Goal: Information Seeking & Learning: Learn about a topic

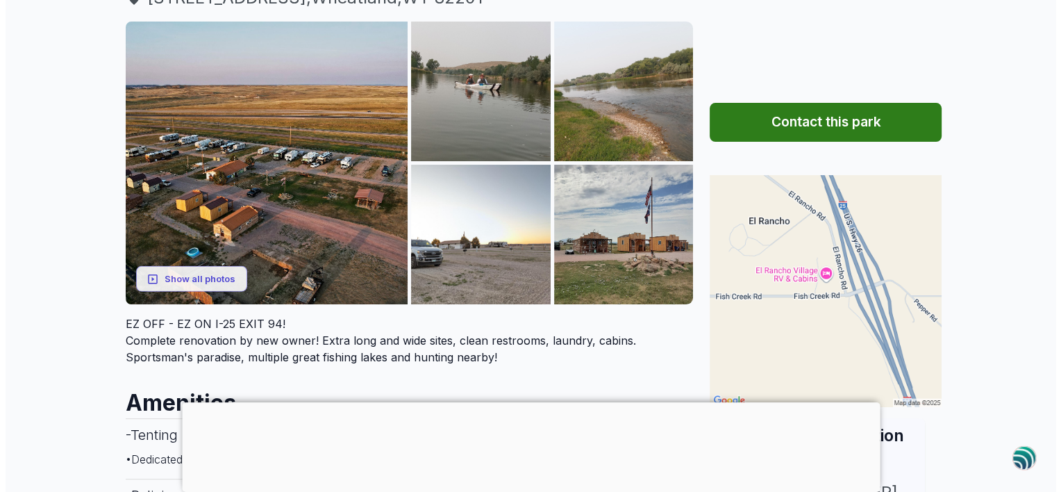
scroll to position [129, 0]
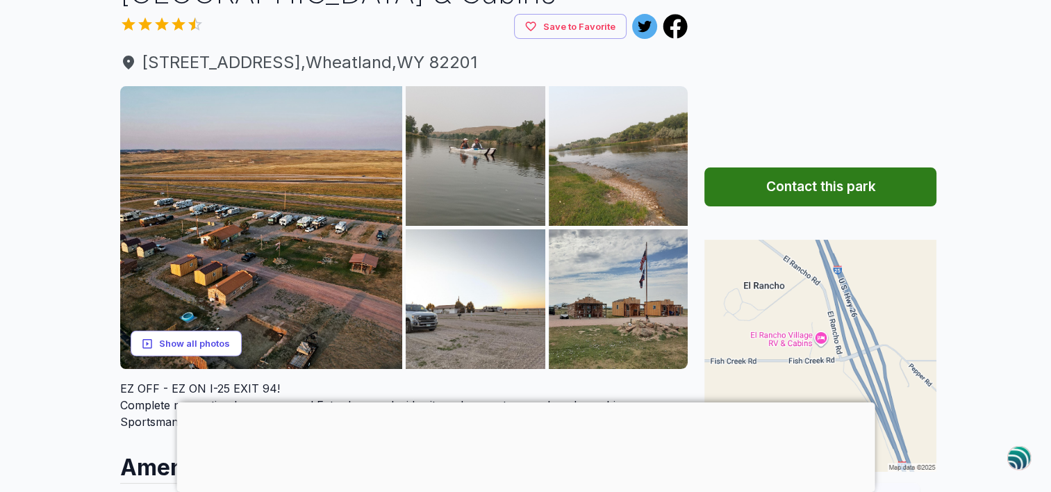
click at [189, 339] on button "Show all photos" at bounding box center [186, 344] width 111 height 26
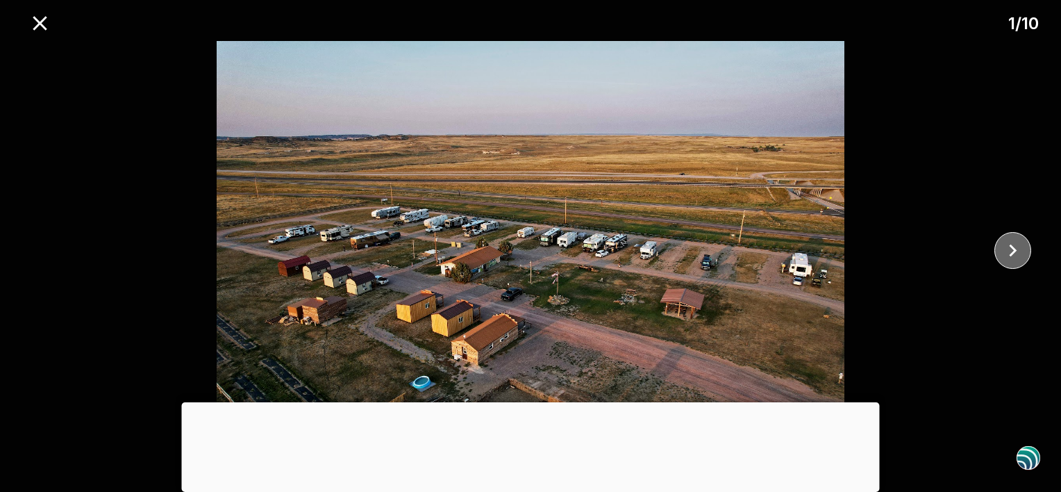
click at [1012, 249] on icon "close" at bounding box center [1013, 250] width 24 height 24
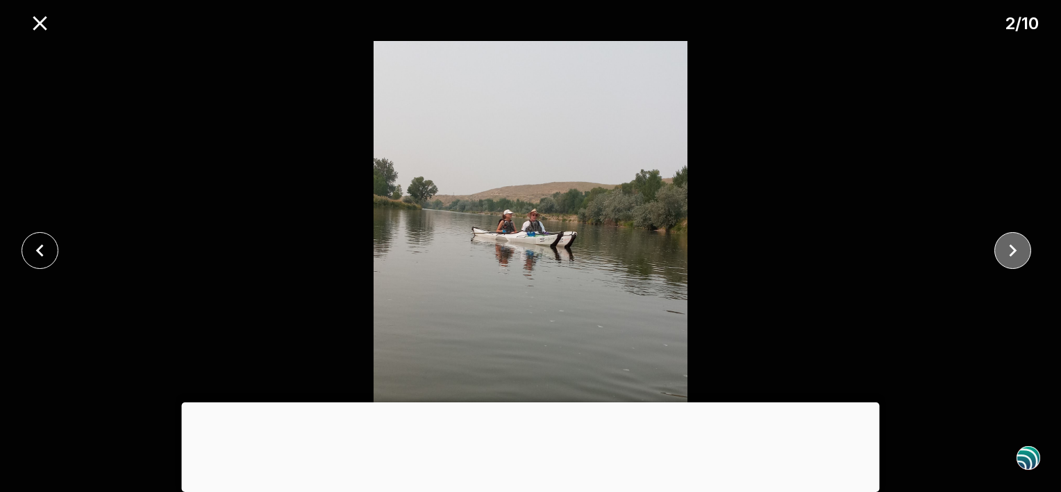
click at [1012, 249] on icon "close" at bounding box center [1013, 250] width 24 height 24
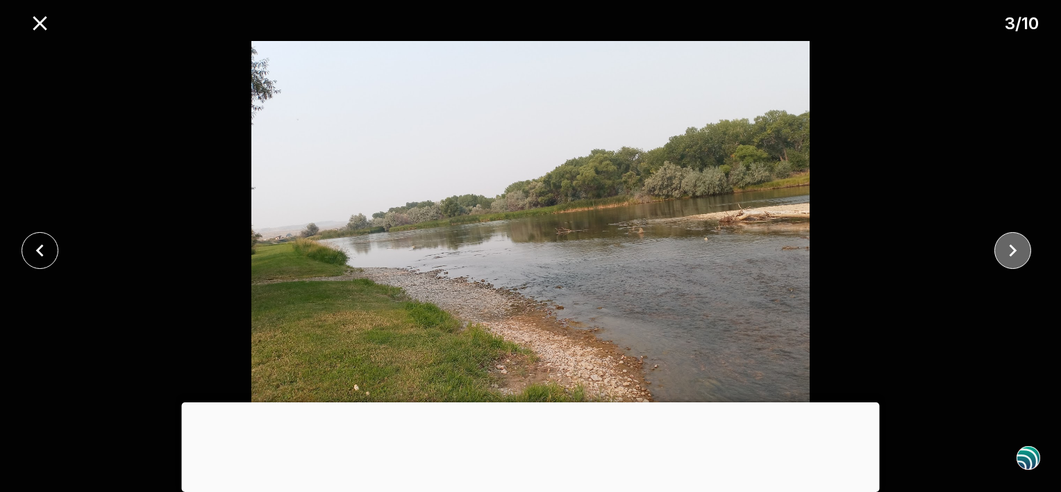
click at [1012, 249] on icon "close" at bounding box center [1013, 250] width 24 height 24
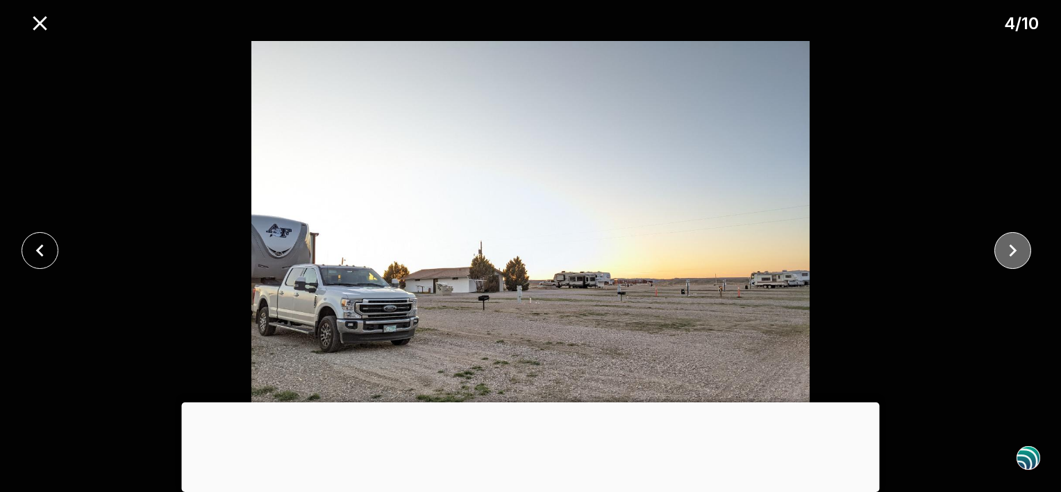
click at [1012, 249] on icon "close" at bounding box center [1013, 250] width 24 height 24
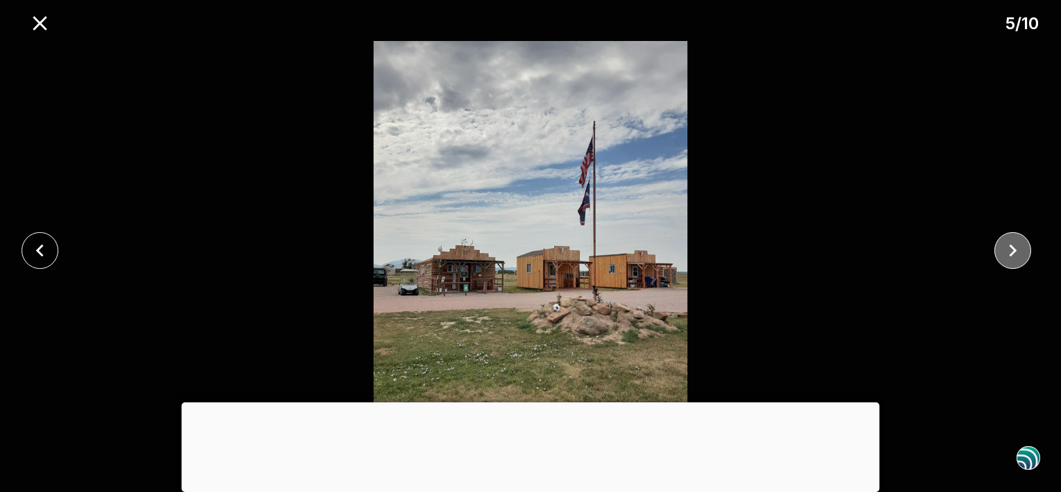
click at [1012, 249] on icon "close" at bounding box center [1013, 250] width 24 height 24
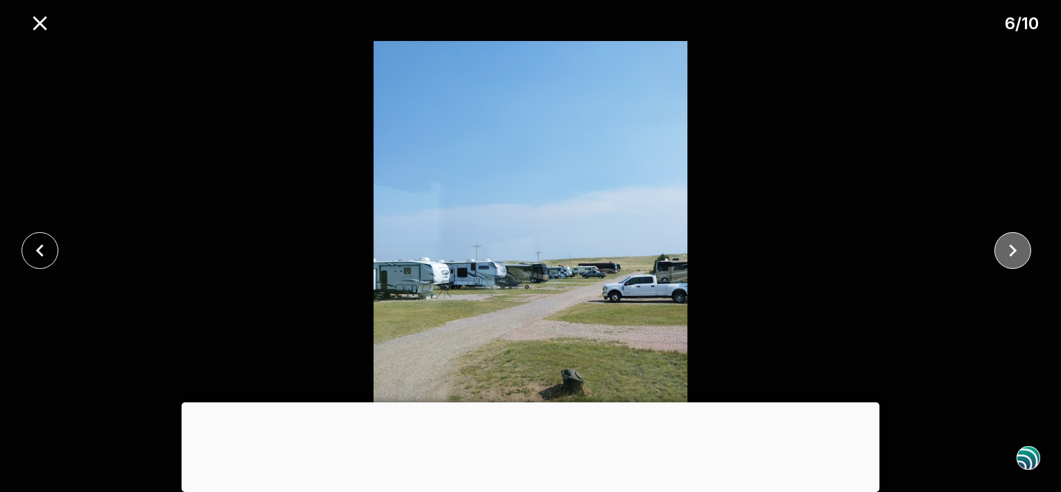
click at [1010, 253] on icon "close" at bounding box center [1013, 250] width 24 height 24
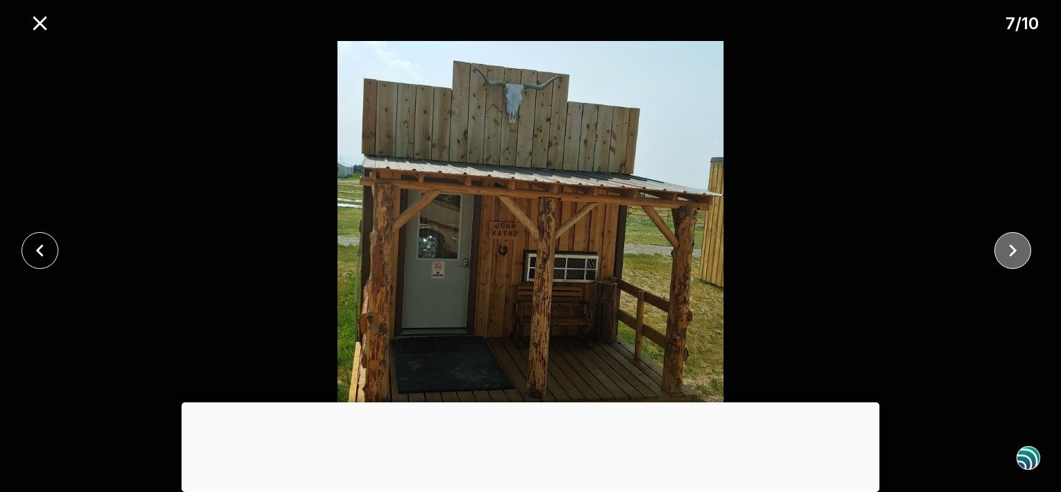
click at [1011, 251] on icon "close" at bounding box center [1013, 250] width 24 height 24
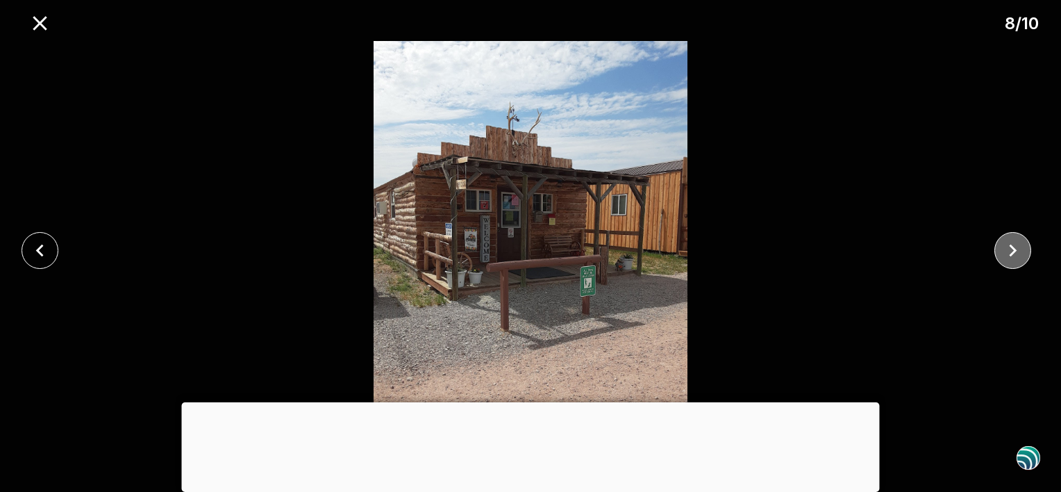
click at [1011, 251] on icon "close" at bounding box center [1013, 250] width 24 height 24
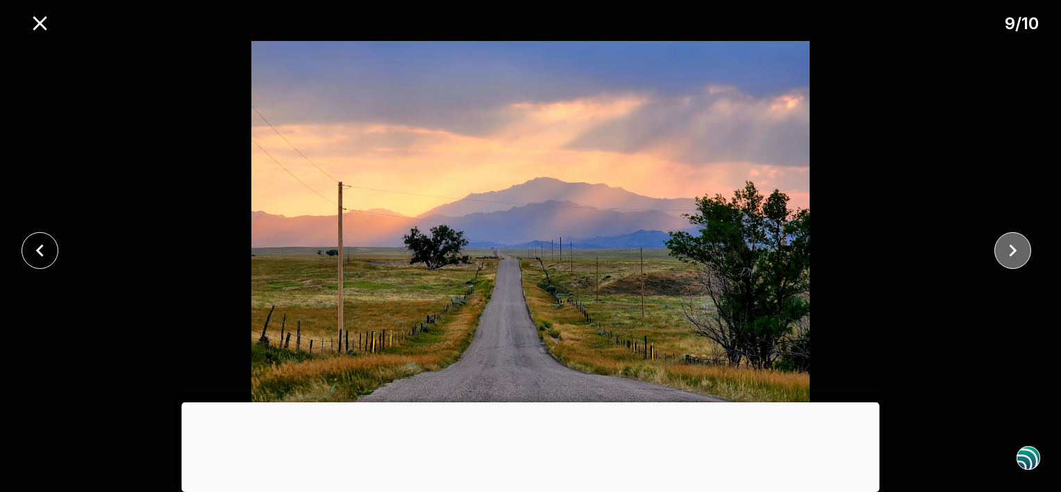
click at [1011, 251] on icon "close" at bounding box center [1013, 250] width 24 height 24
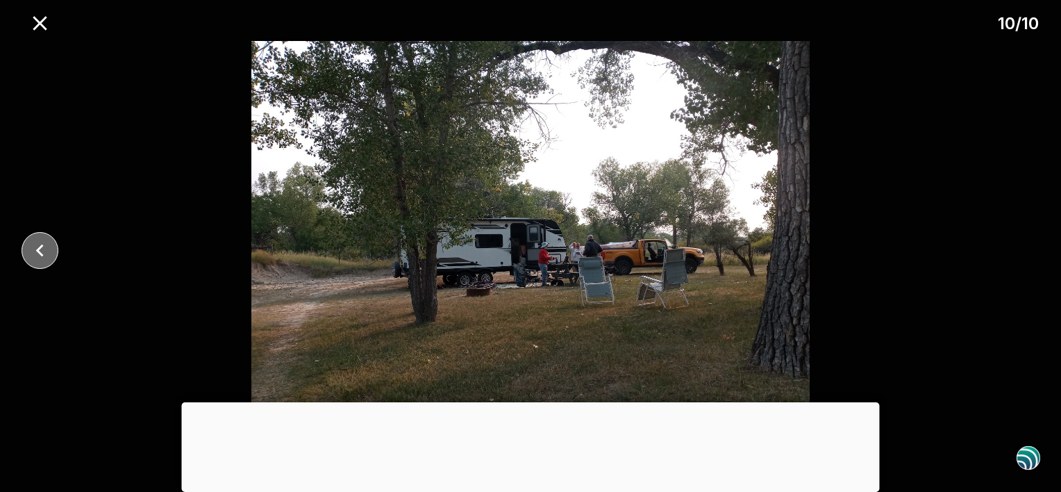
click at [40, 241] on icon "close" at bounding box center [40, 250] width 24 height 24
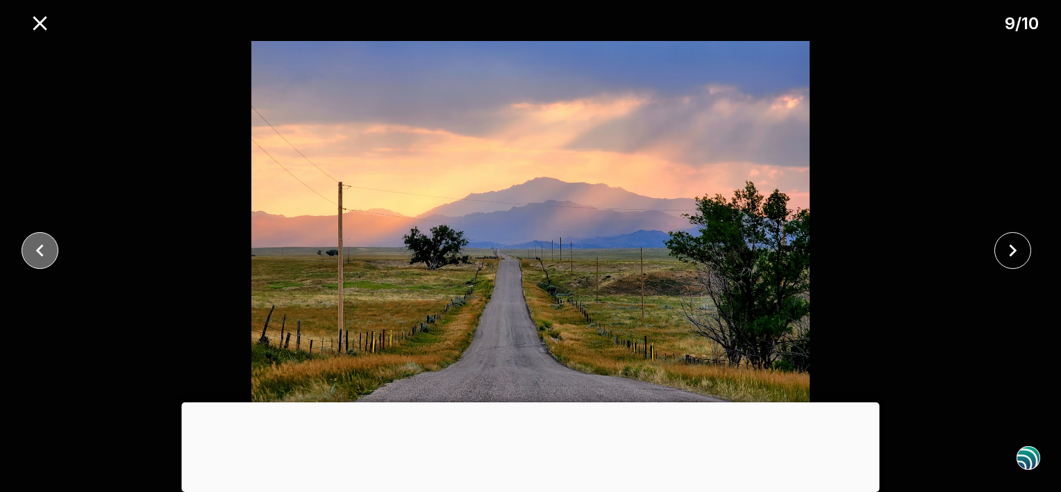
click at [40, 241] on icon "close" at bounding box center [40, 250] width 24 height 24
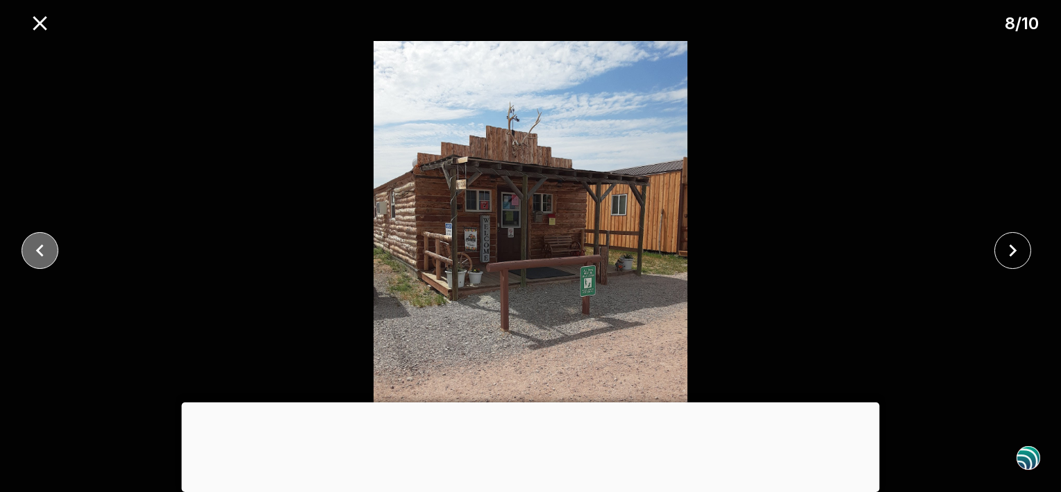
click at [40, 241] on icon "close" at bounding box center [40, 250] width 24 height 24
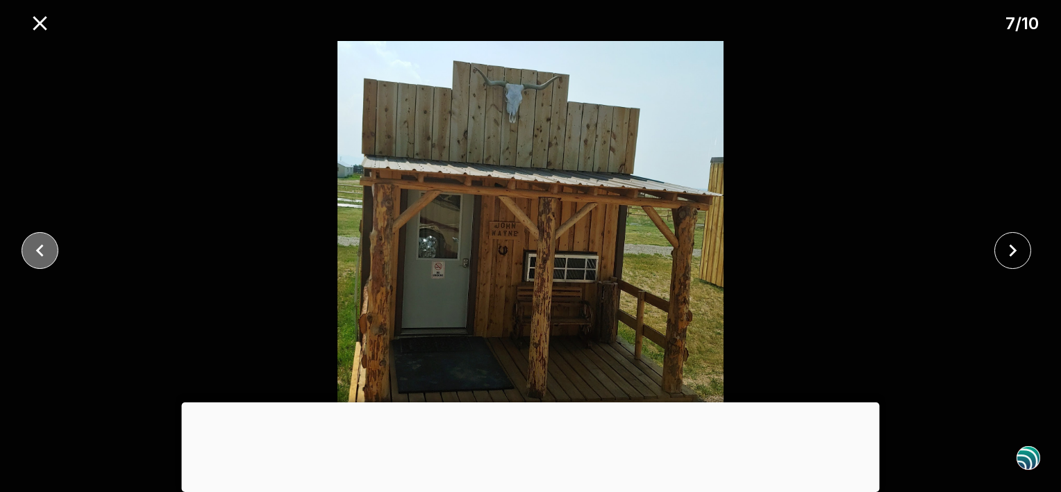
click at [40, 241] on icon "close" at bounding box center [40, 250] width 24 height 24
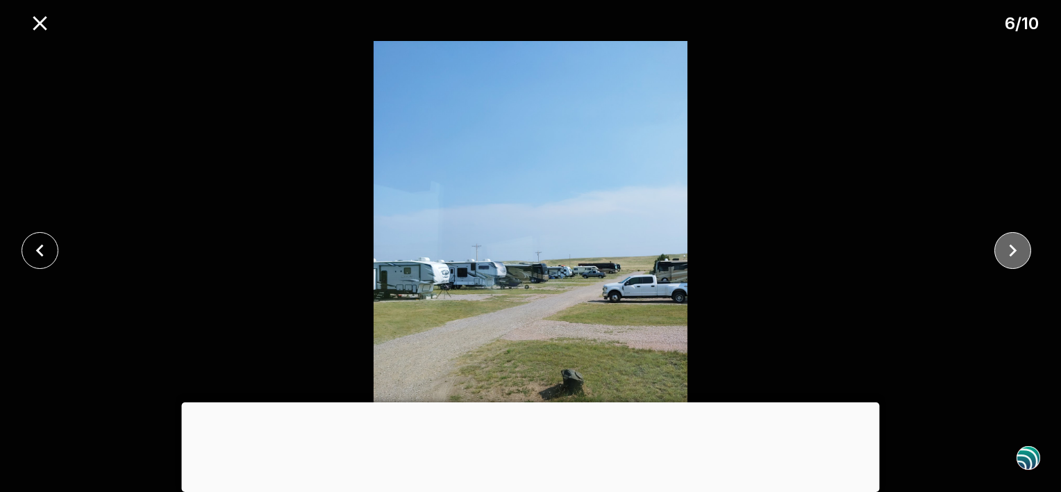
click at [1018, 243] on icon "close" at bounding box center [1013, 250] width 24 height 24
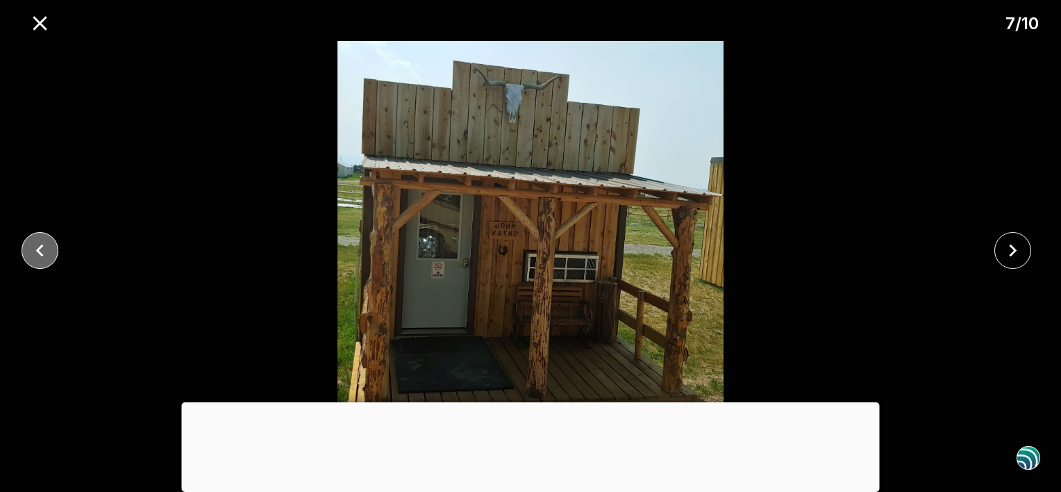
click at [35, 249] on icon "close" at bounding box center [40, 250] width 24 height 24
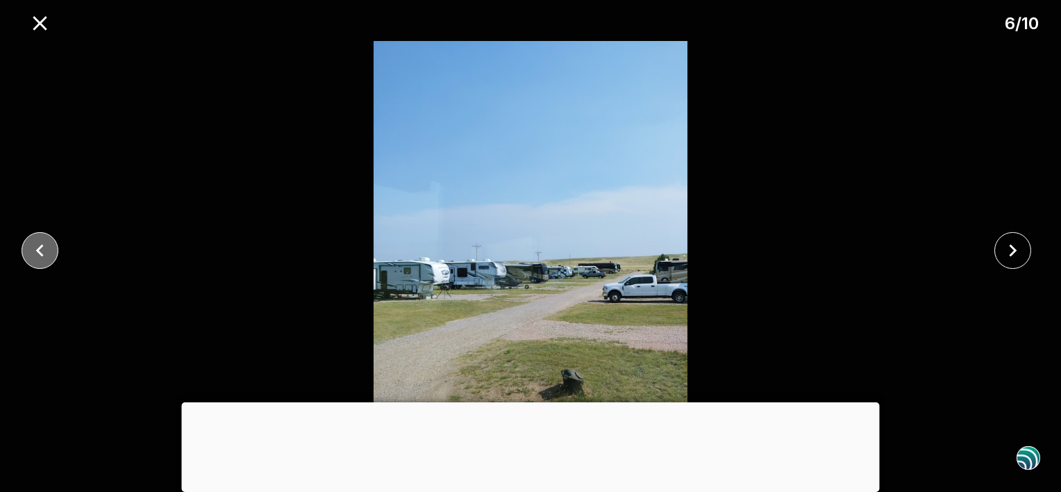
click at [35, 249] on icon "close" at bounding box center [40, 250] width 24 height 24
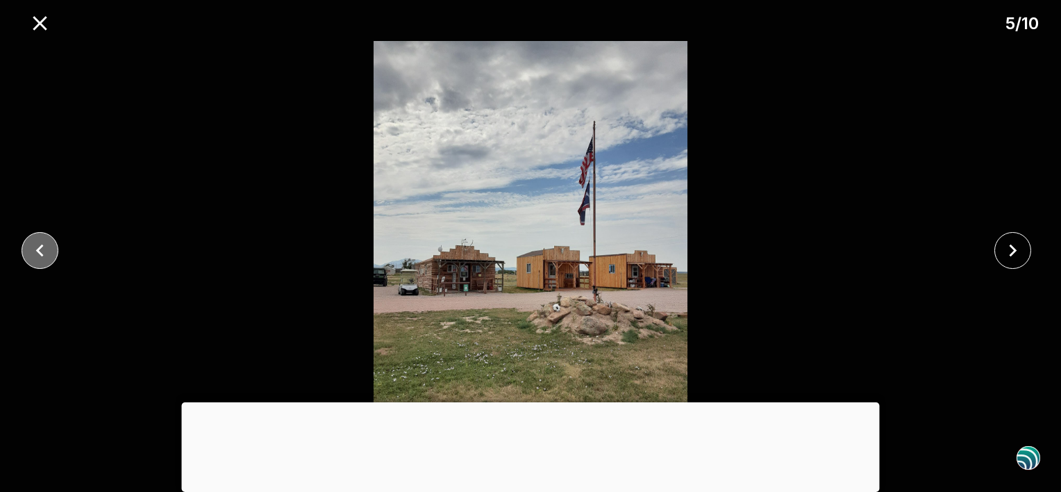
click at [35, 249] on icon "close" at bounding box center [40, 250] width 24 height 24
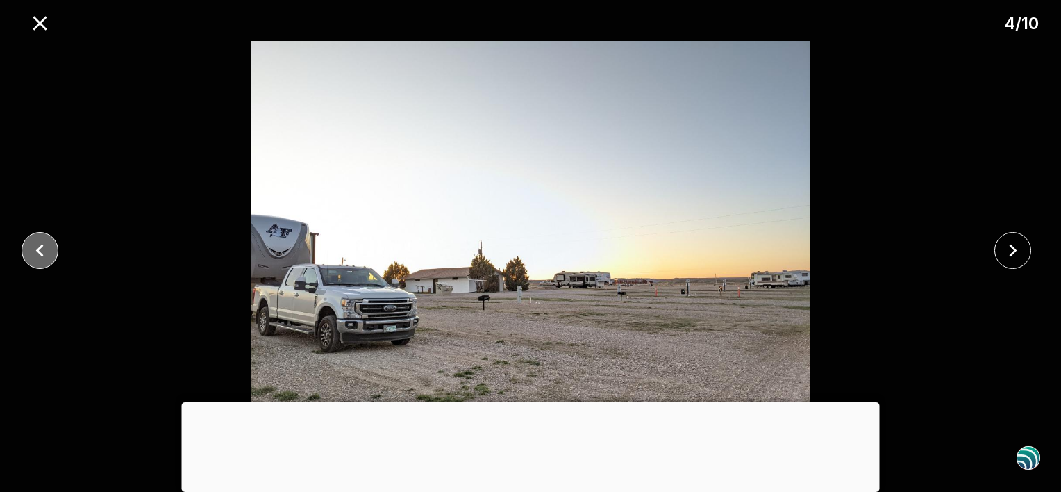
click at [35, 249] on icon "close" at bounding box center [40, 250] width 24 height 24
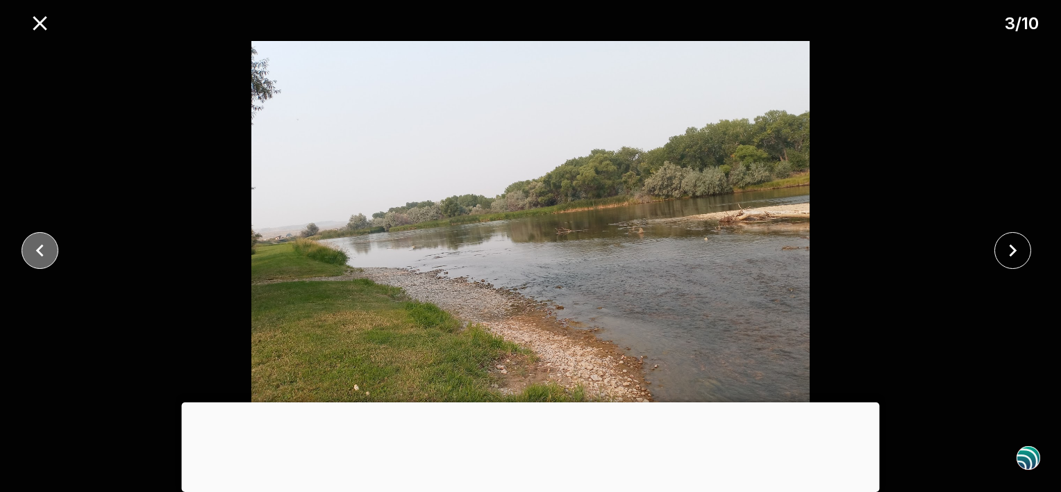
click at [35, 249] on icon "close" at bounding box center [40, 250] width 24 height 24
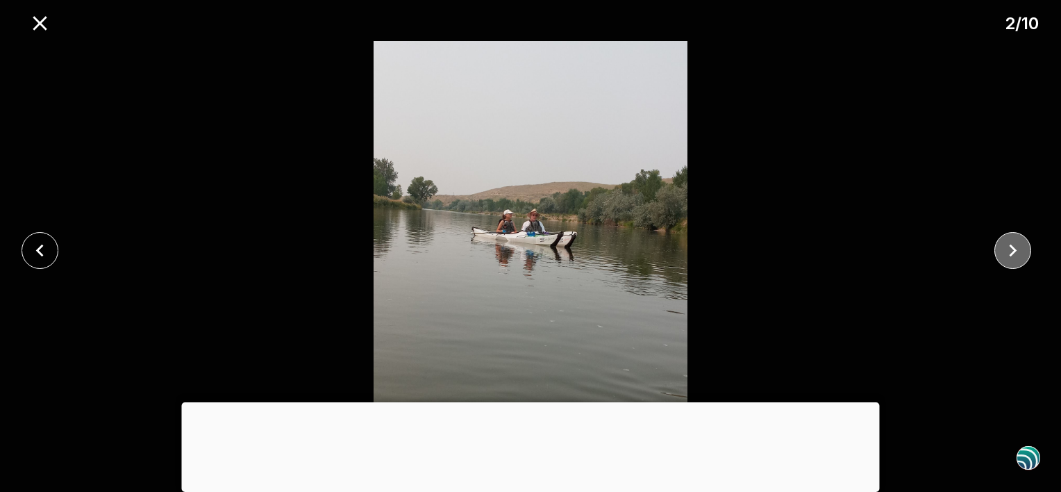
click at [1006, 249] on icon "close" at bounding box center [1013, 250] width 24 height 24
